Goal: Transaction & Acquisition: Book appointment/travel/reservation

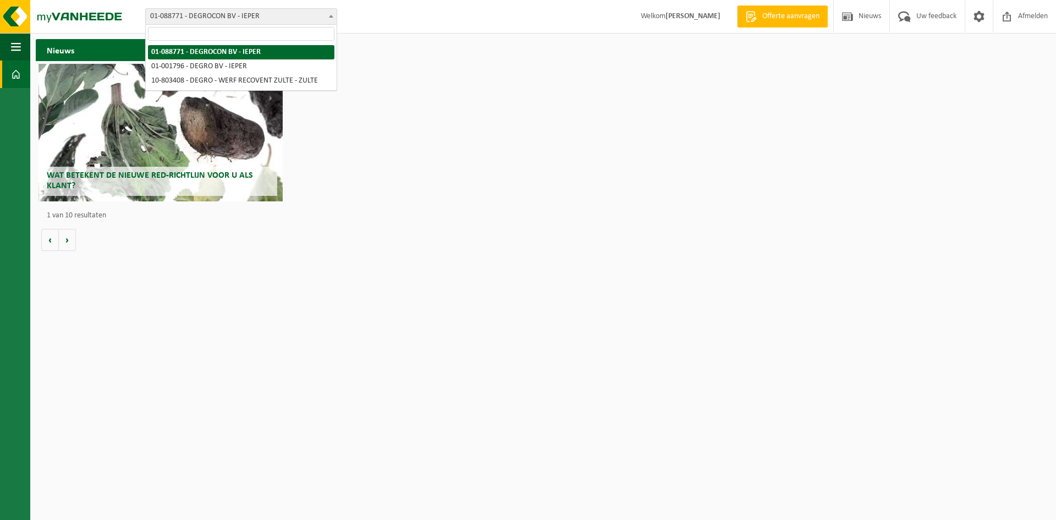
click at [333, 15] on b at bounding box center [331, 16] width 4 height 3
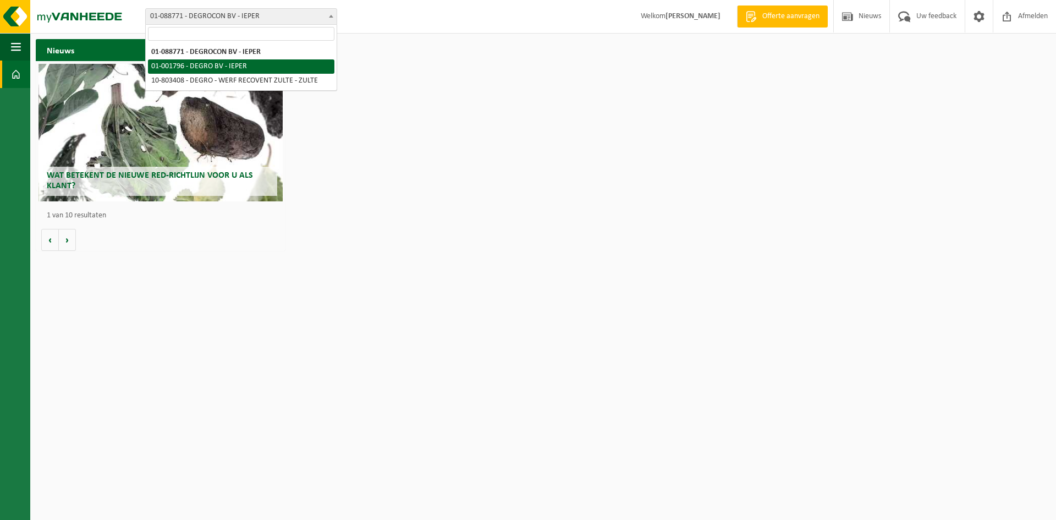
select select "36035"
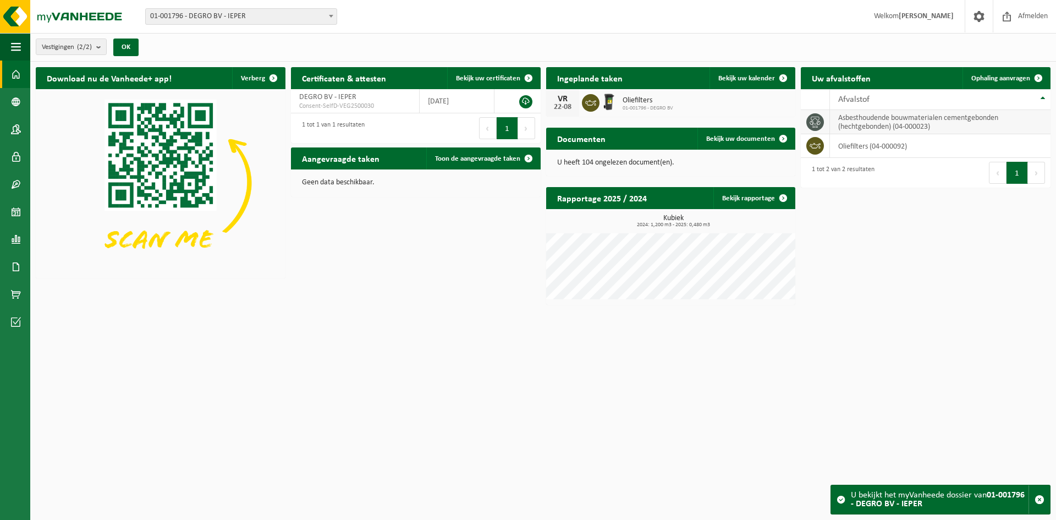
click at [898, 127] on td "asbesthoudende bouwmaterialen cementgebonden (hechtgebonden) (04-000023)" at bounding box center [940, 122] width 221 height 24
click at [983, 76] on span "Ophaling aanvragen" at bounding box center [1001, 78] width 59 height 7
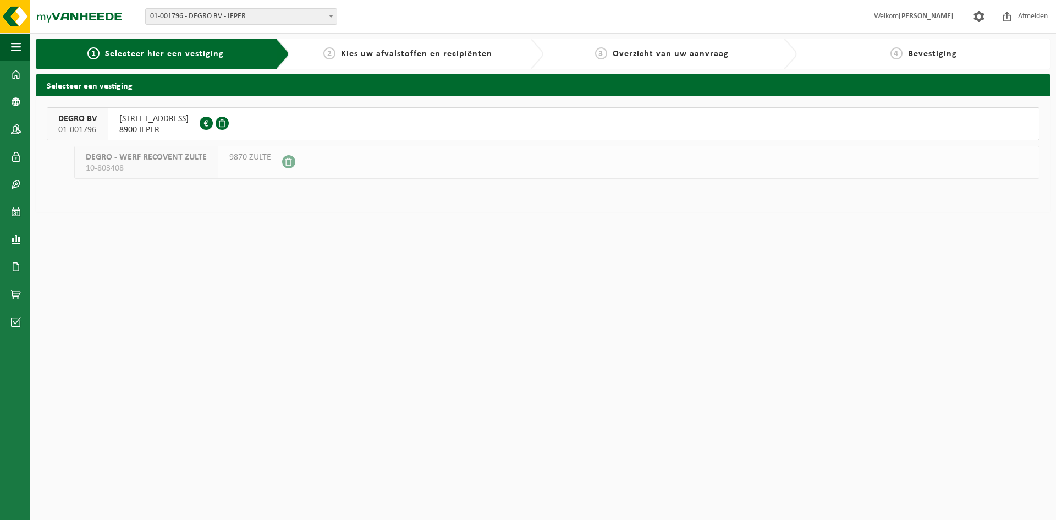
click at [84, 116] on span "DEGRO BV" at bounding box center [77, 118] width 39 height 11
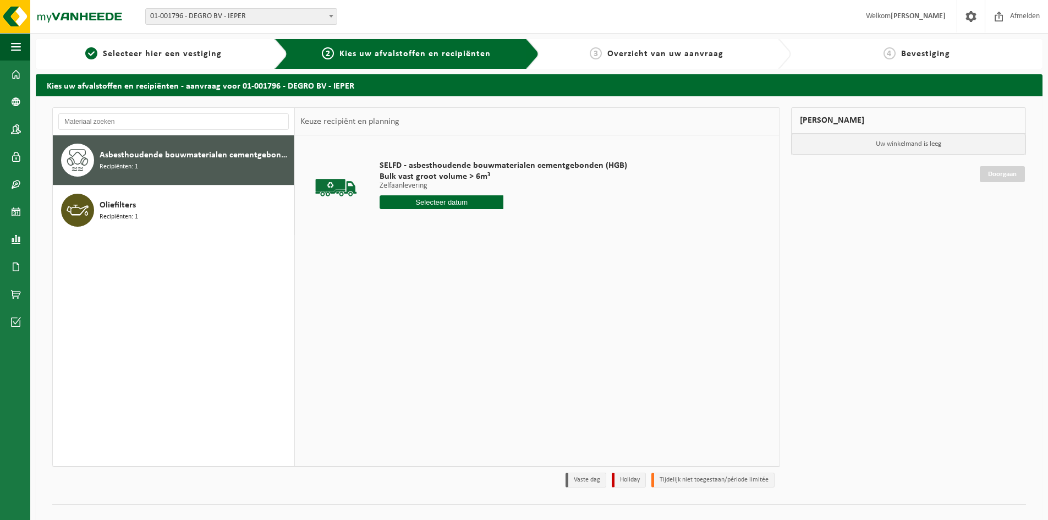
click at [130, 160] on span "Asbesthoudende bouwmaterialen cementgebonden (hechtgebonden)" at bounding box center [195, 155] width 191 height 13
click at [429, 203] on input "text" at bounding box center [442, 202] width 124 height 14
click at [443, 315] on div "21" at bounding box center [448, 318] width 19 height 18
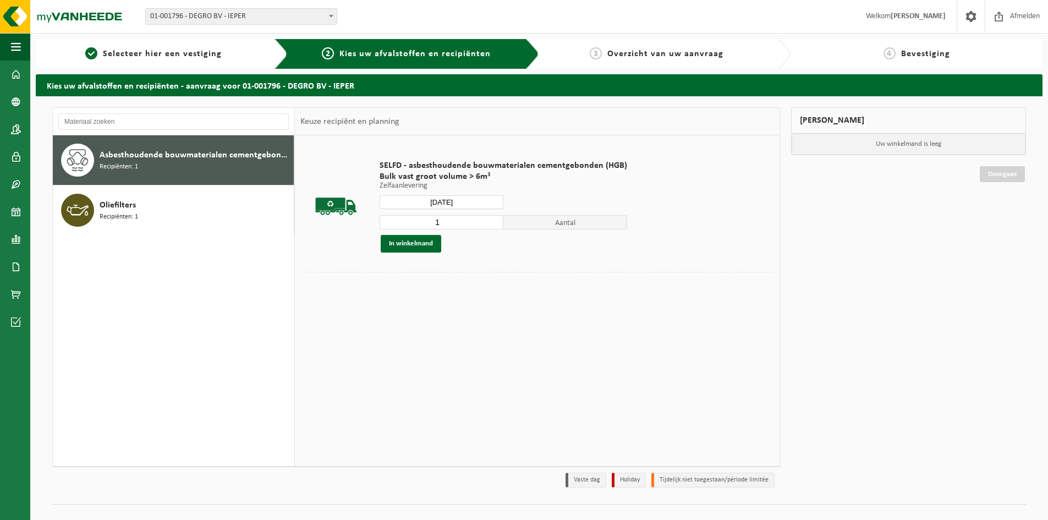
type input "Van 2025-08-21"
click at [494, 216] on input "1" at bounding box center [442, 222] width 124 height 14
type input "2"
click at [491, 221] on input "2" at bounding box center [442, 222] width 124 height 14
click at [425, 242] on button "In winkelmand" at bounding box center [411, 244] width 61 height 18
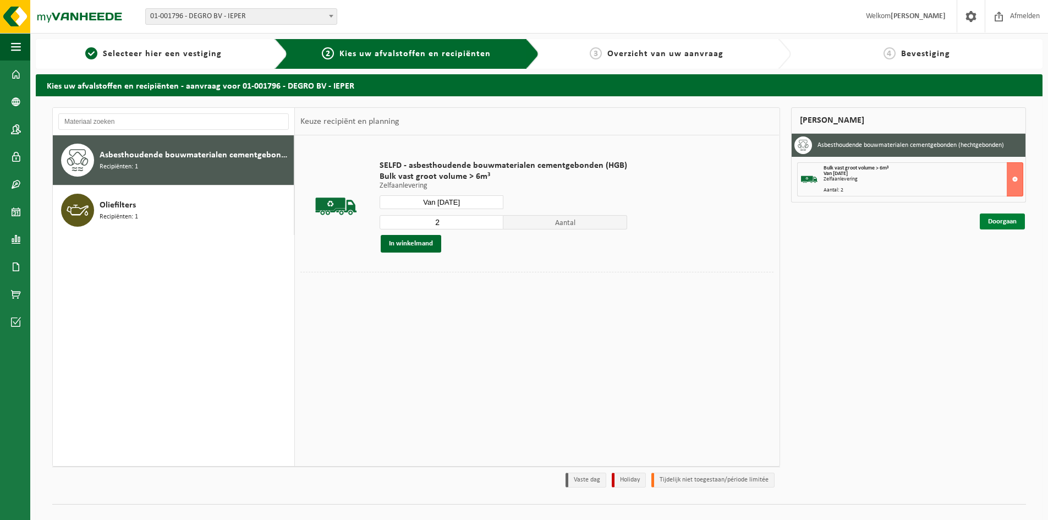
click at [998, 220] on link "Doorgaan" at bounding box center [1002, 221] width 45 height 16
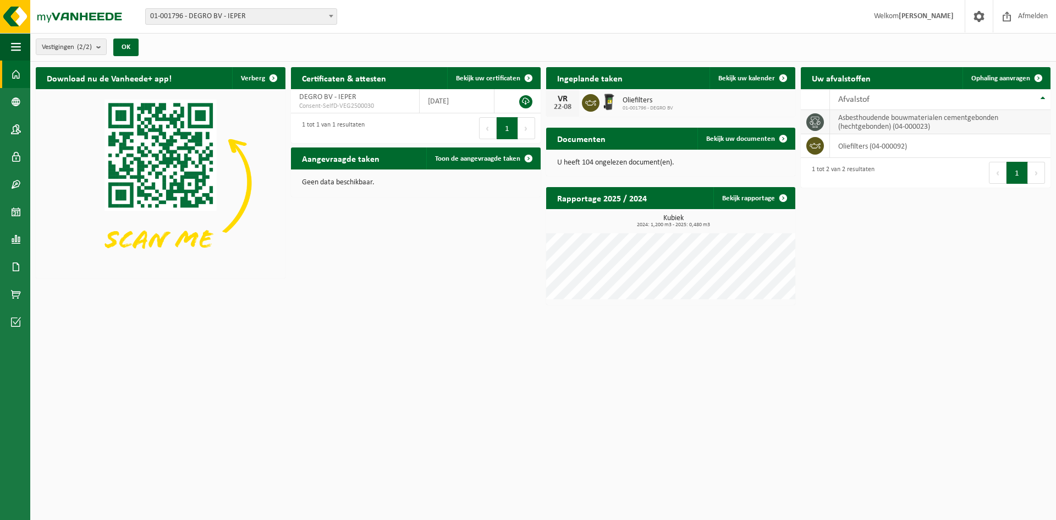
click at [855, 120] on td "asbesthoudende bouwmaterialen cementgebonden (hechtgebonden) (04-000023)" at bounding box center [940, 122] width 221 height 24
click at [986, 75] on span "Ophaling aanvragen" at bounding box center [1001, 78] width 59 height 7
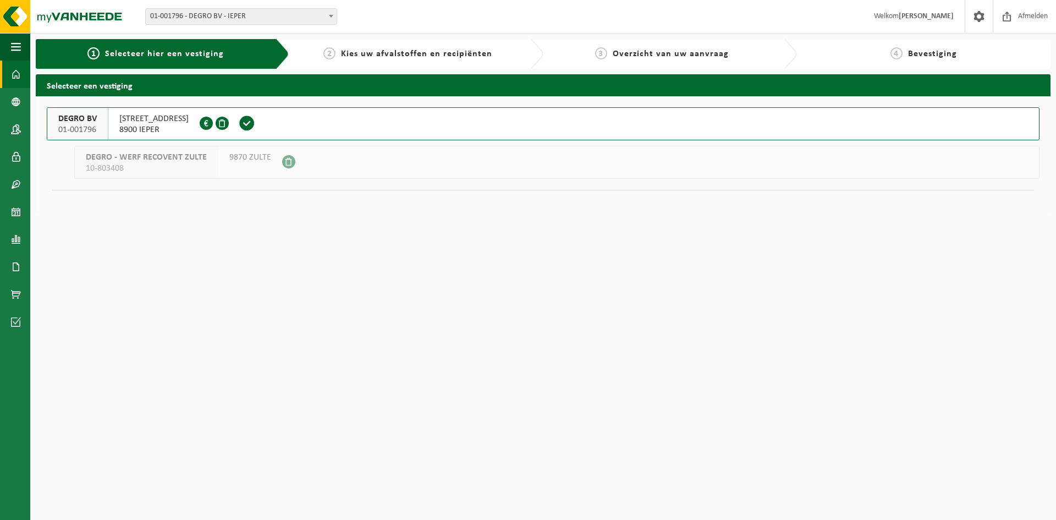
click at [17, 74] on span at bounding box center [16, 75] width 10 height 28
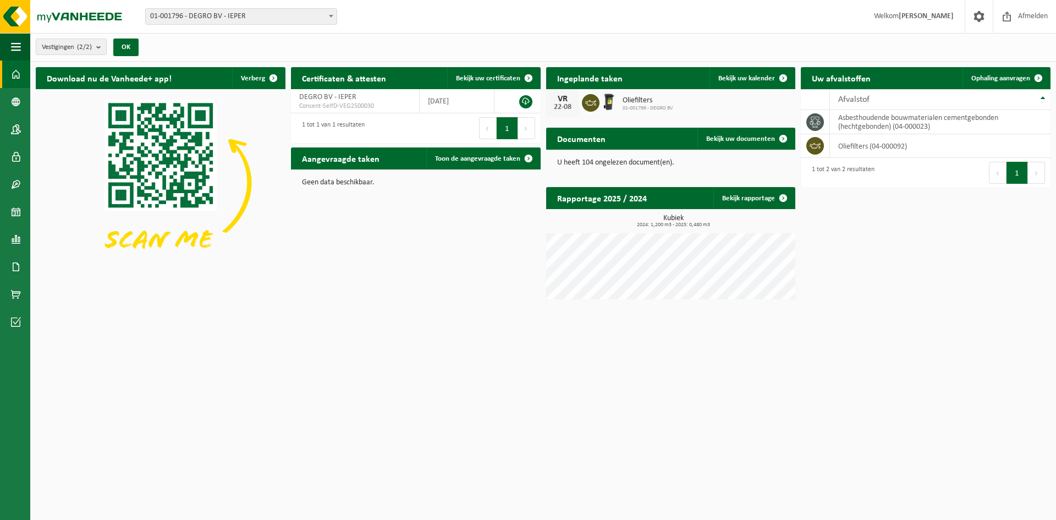
click at [659, 160] on p "U heeft 104 ongelezen document(en)." at bounding box center [671, 163] width 228 height 8
click at [717, 143] on link "Bekijk uw documenten" at bounding box center [746, 139] width 97 height 22
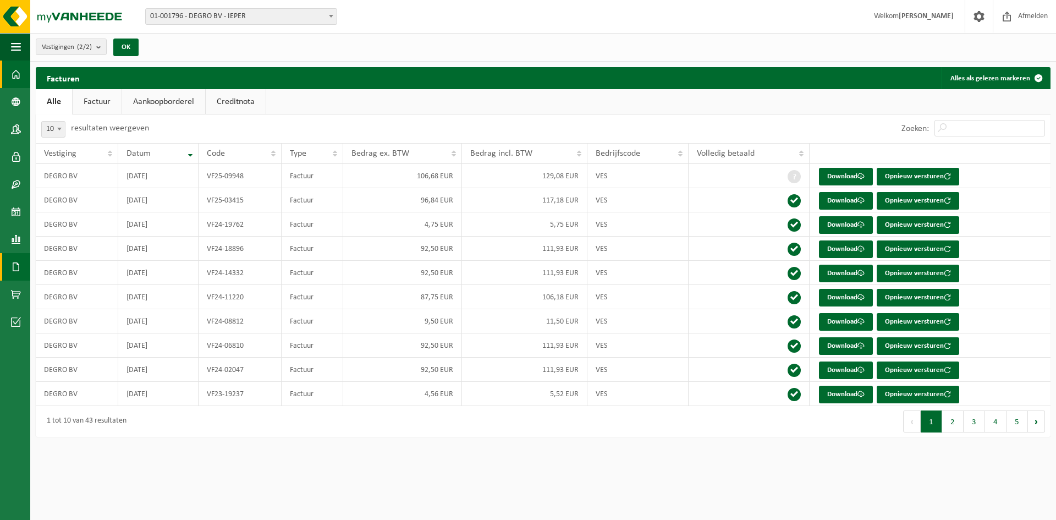
click at [8, 76] on link "Dashboard" at bounding box center [15, 75] width 30 height 28
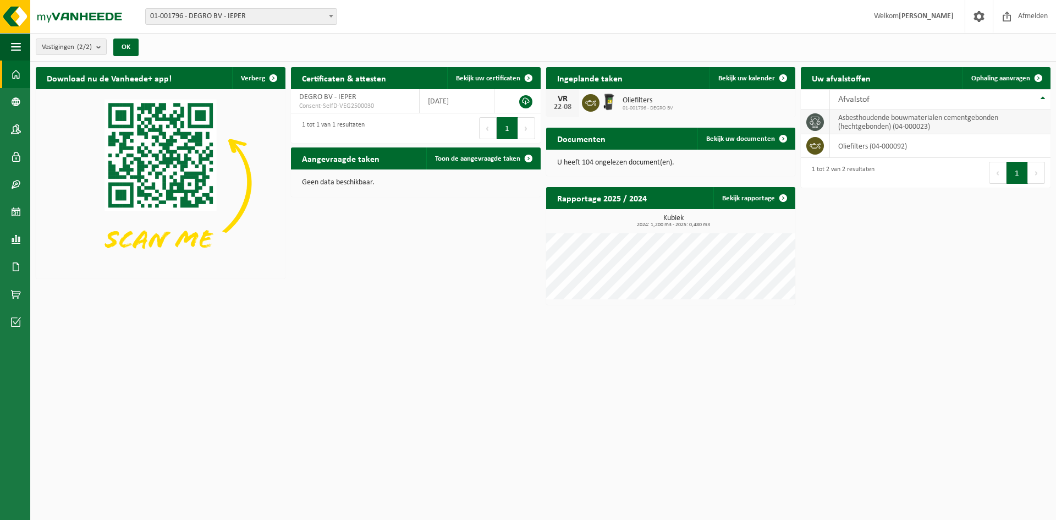
click at [867, 121] on td "asbesthoudende bouwmaterialen cementgebonden (hechtgebonden) (04-000023)" at bounding box center [940, 122] width 221 height 24
click at [1008, 75] on span "Ophaling aanvragen" at bounding box center [1001, 78] width 59 height 7
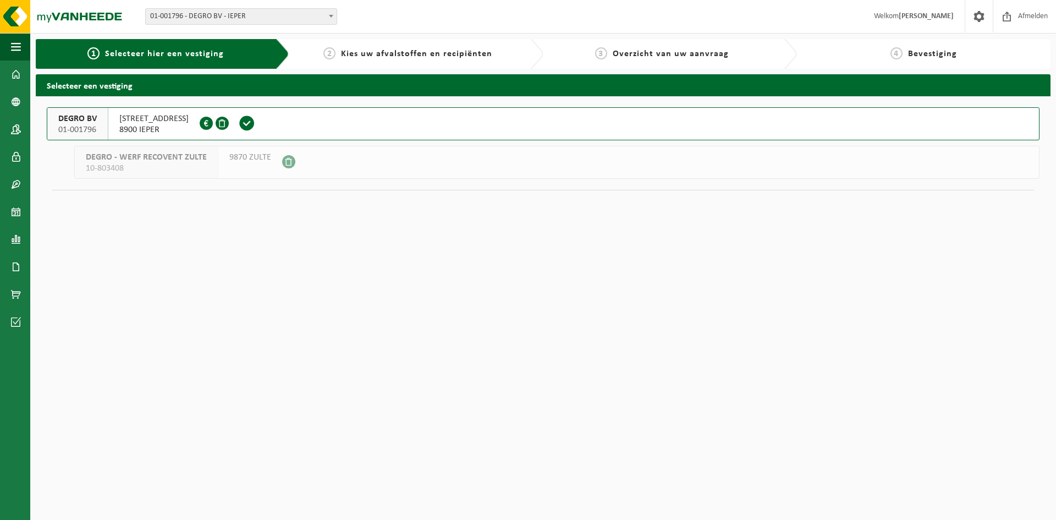
click at [67, 120] on span "DEGRO BV" at bounding box center [77, 118] width 39 height 11
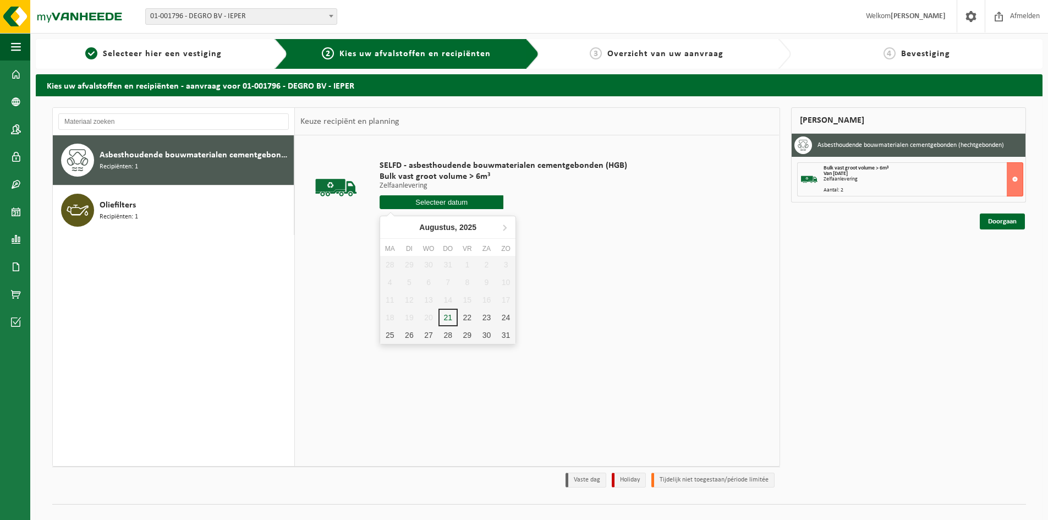
click at [451, 201] on input "text" at bounding box center [442, 202] width 124 height 14
click at [448, 317] on div "21" at bounding box center [448, 318] width 19 height 18
type input "Van 2025-08-21"
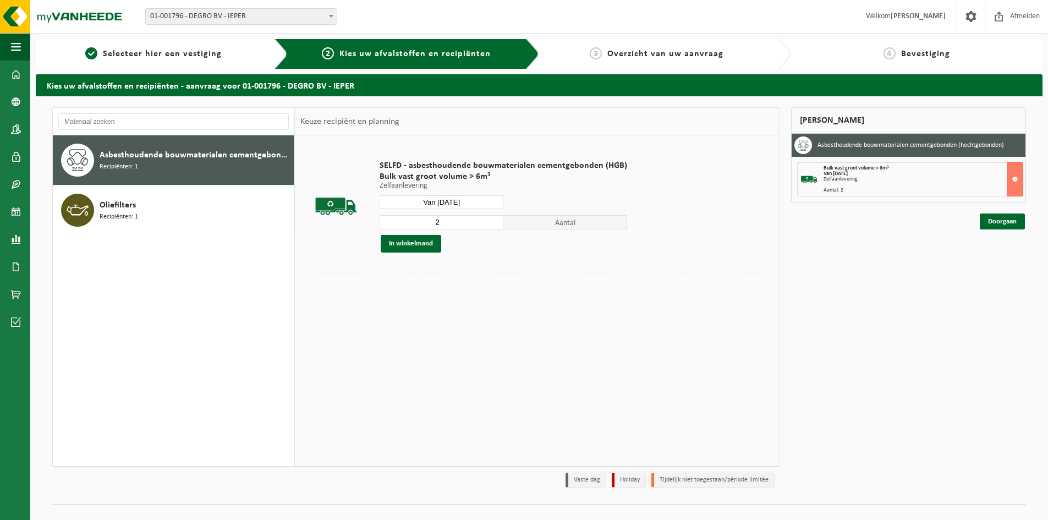
type input "2"
click at [494, 221] on input "2" at bounding box center [442, 222] width 124 height 14
click at [422, 248] on button "In winkelmand" at bounding box center [411, 244] width 61 height 18
click at [868, 168] on span "Bulk vast groot volume > 6m³" at bounding box center [856, 168] width 65 height 6
click at [1005, 222] on link "Doorgaan" at bounding box center [1002, 221] width 45 height 16
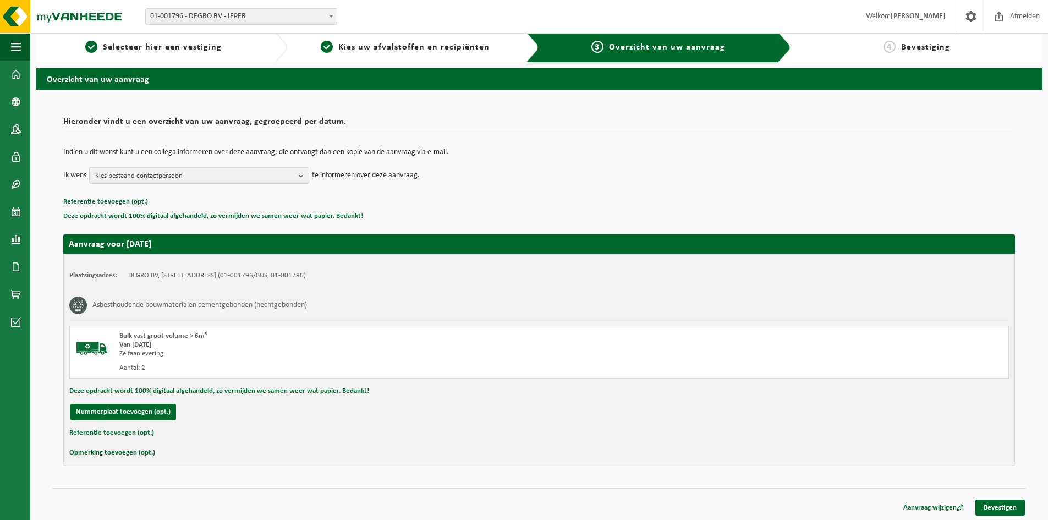
scroll to position [8, 0]
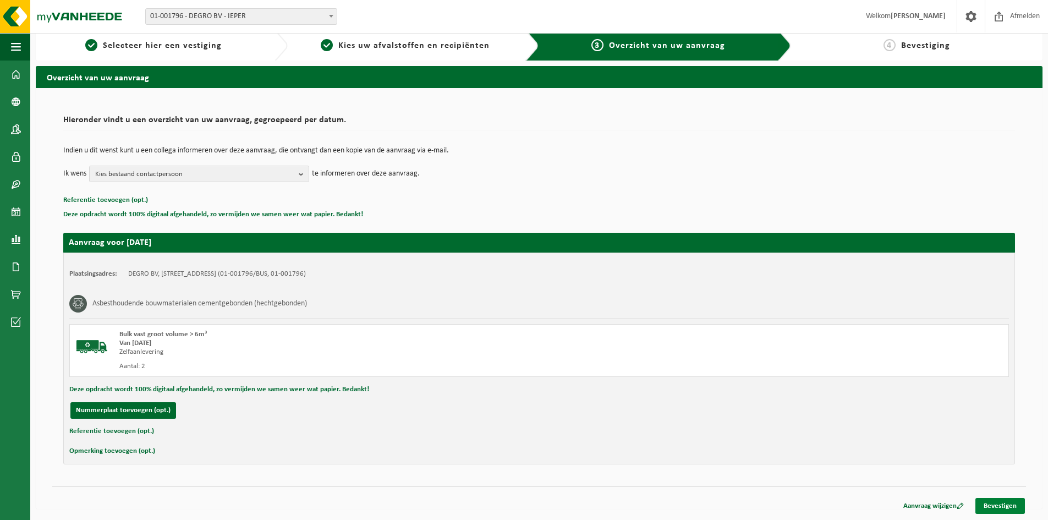
click at [1013, 506] on link "Bevestigen" at bounding box center [1001, 506] width 50 height 16
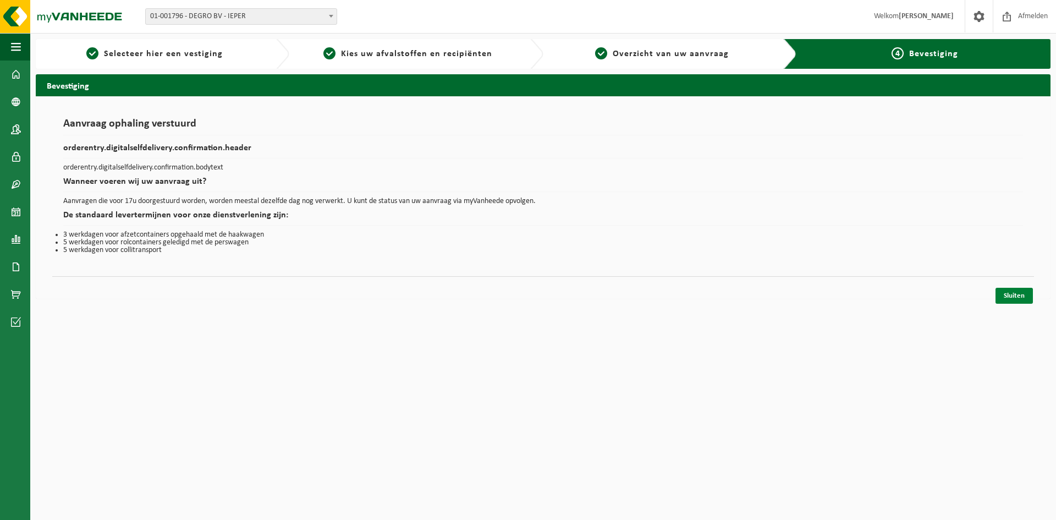
click at [1013, 295] on link "Sluiten" at bounding box center [1014, 296] width 37 height 16
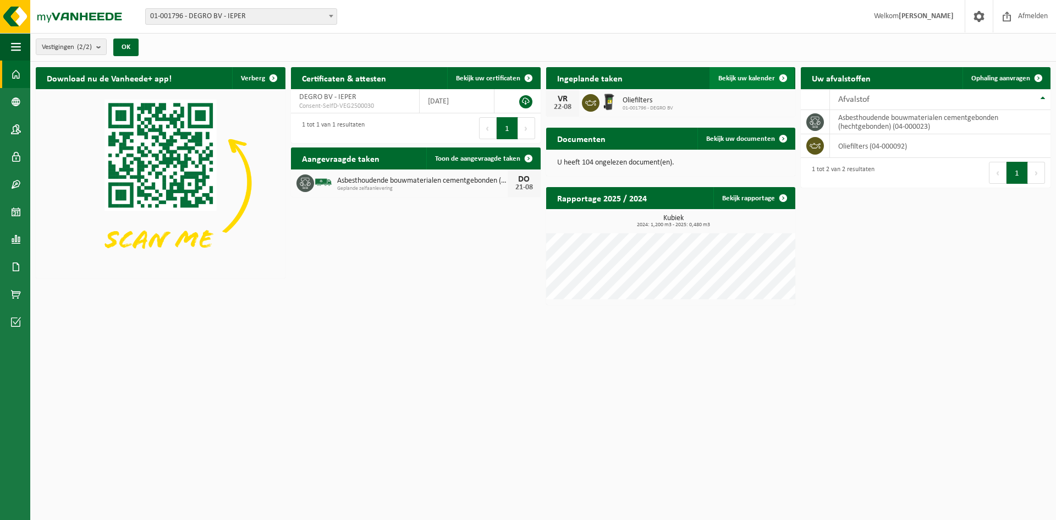
click at [759, 78] on span "Bekijk uw kalender" at bounding box center [747, 78] width 57 height 7
